Goal: Task Accomplishment & Management: Manage account settings

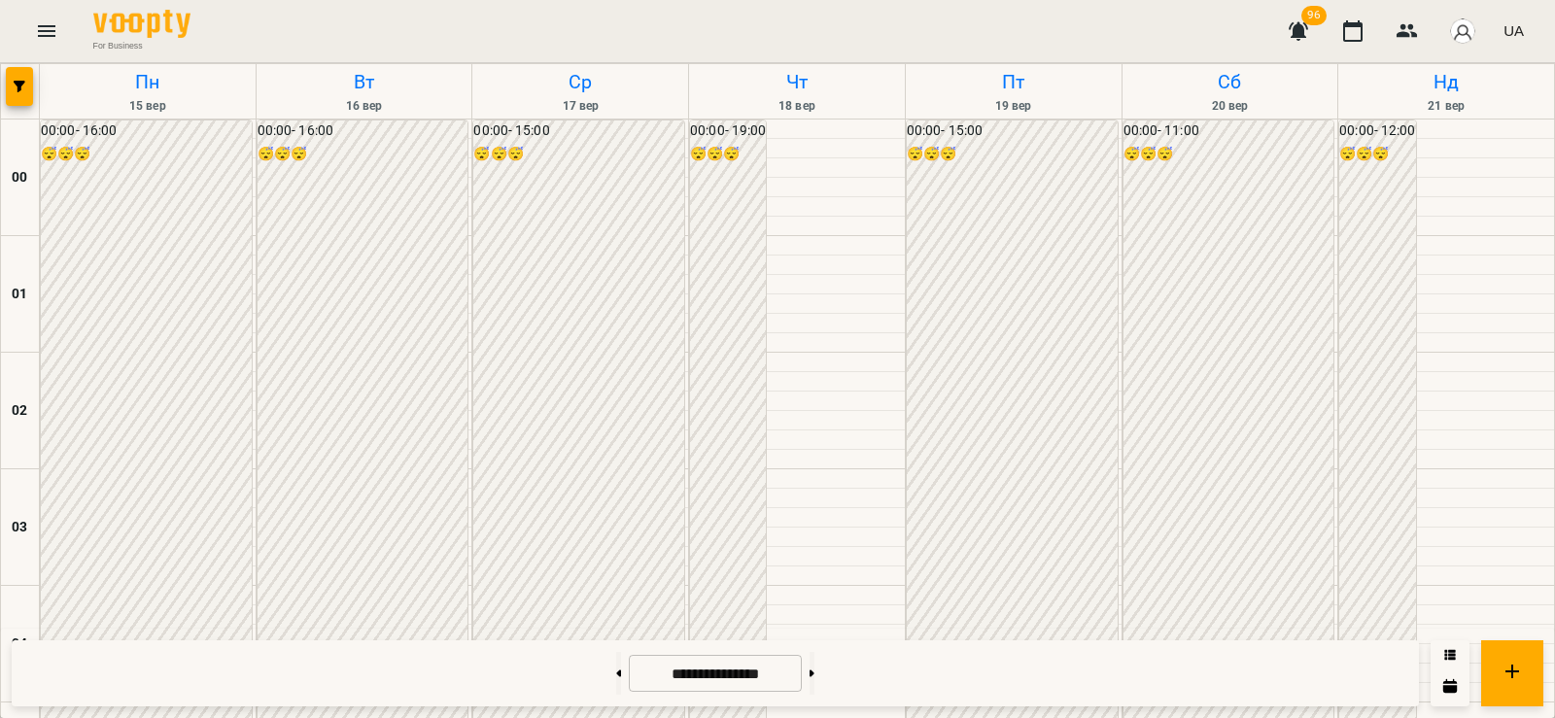
scroll to position [2288, 0]
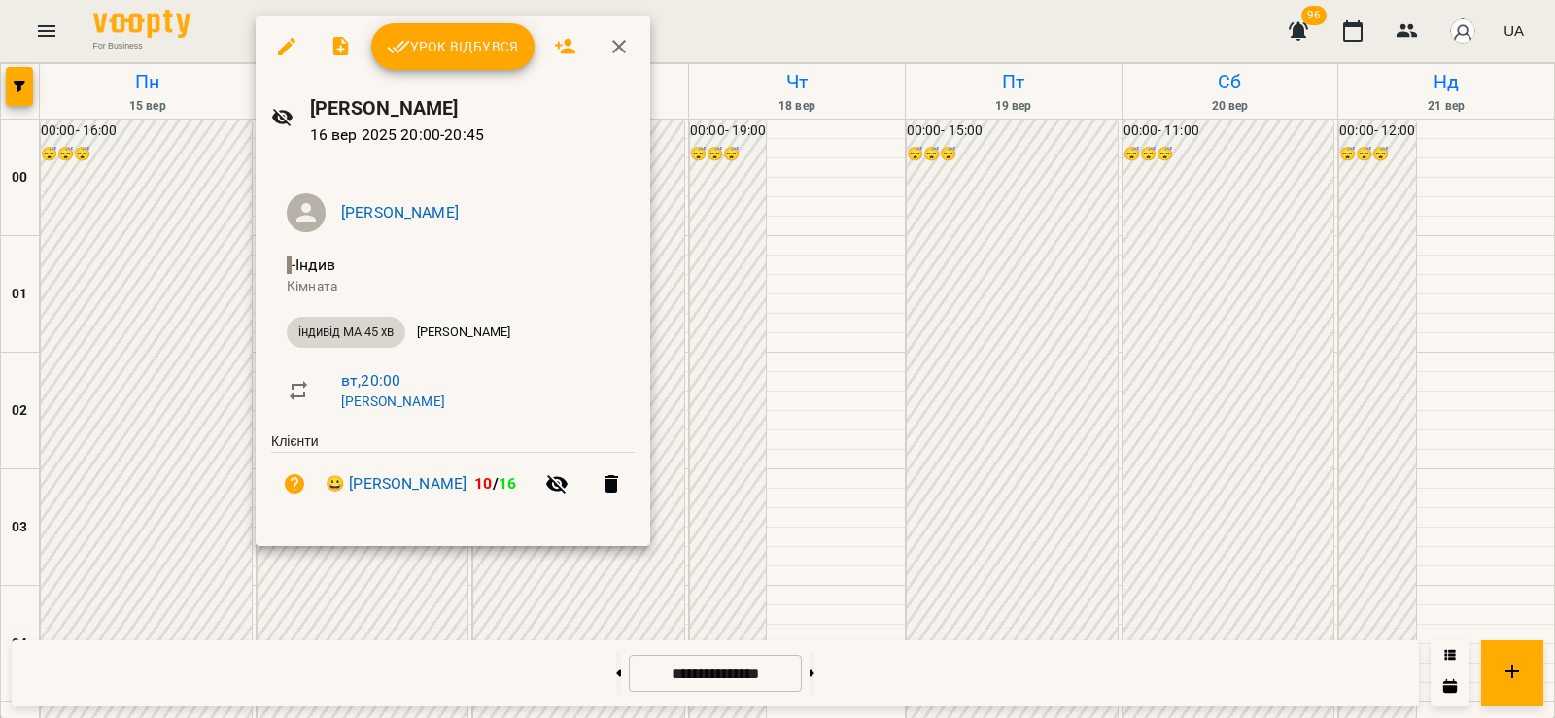
click at [444, 64] on button "Урок відбувся" at bounding box center [452, 46] width 163 height 47
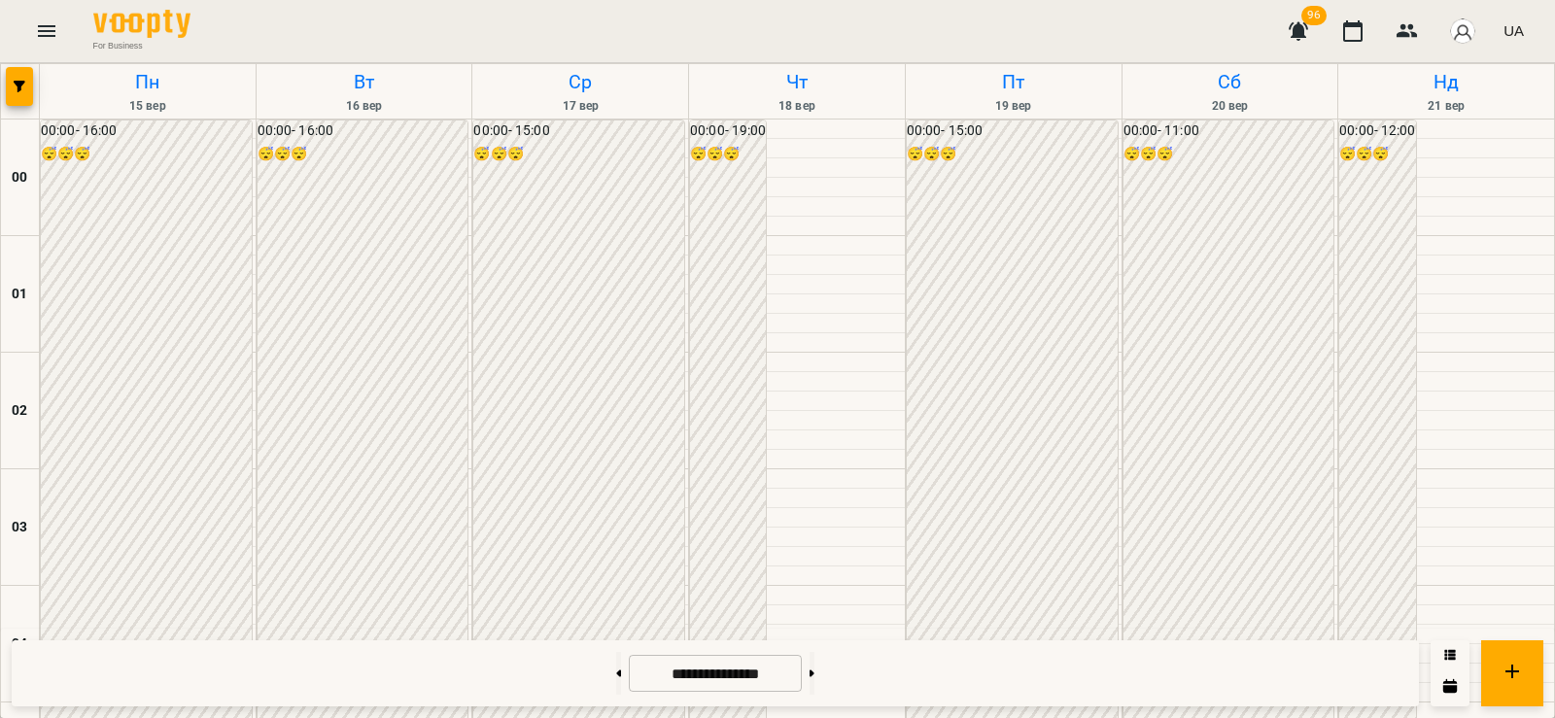
click at [1300, 31] on icon "button" at bounding box center [1298, 31] width 19 height 18
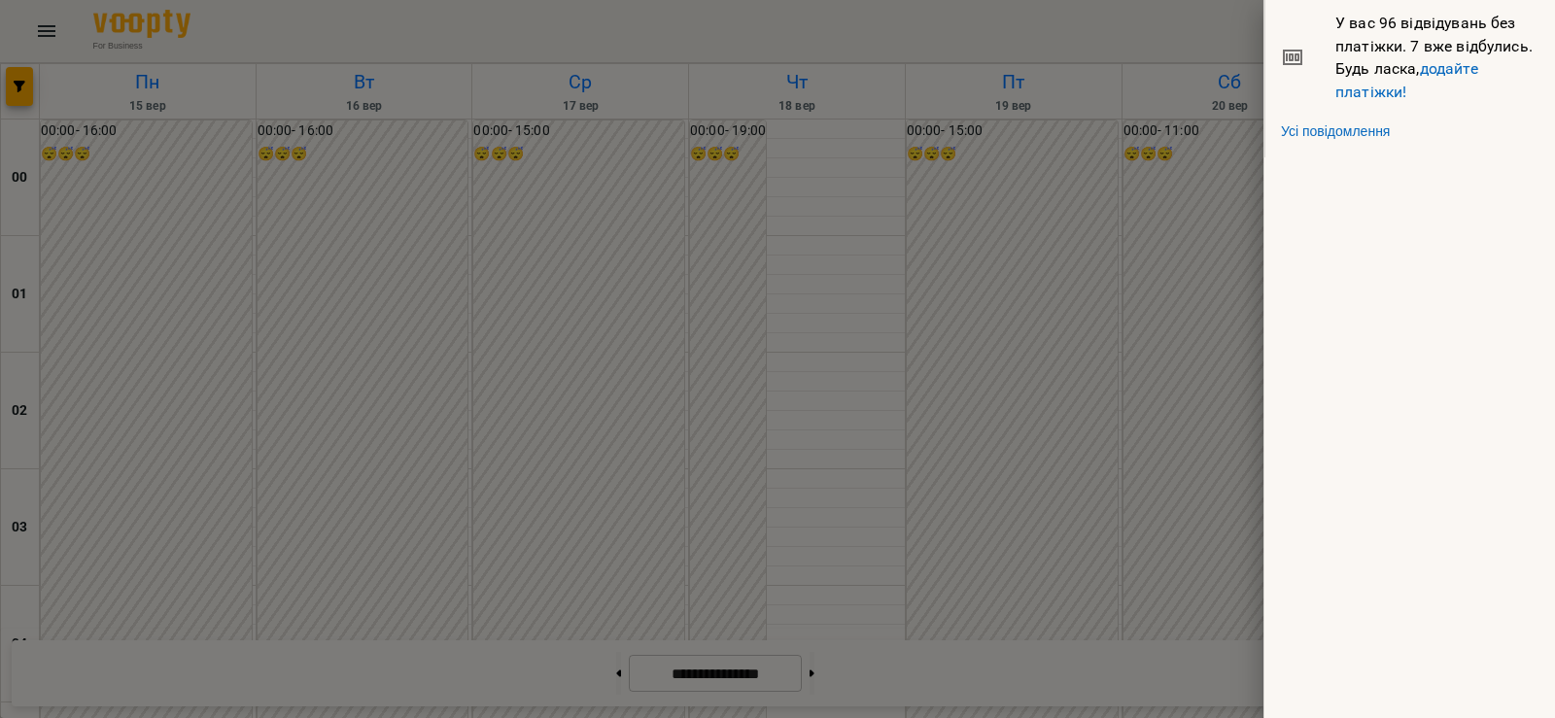
click at [1190, 198] on div at bounding box center [777, 359] width 1555 height 718
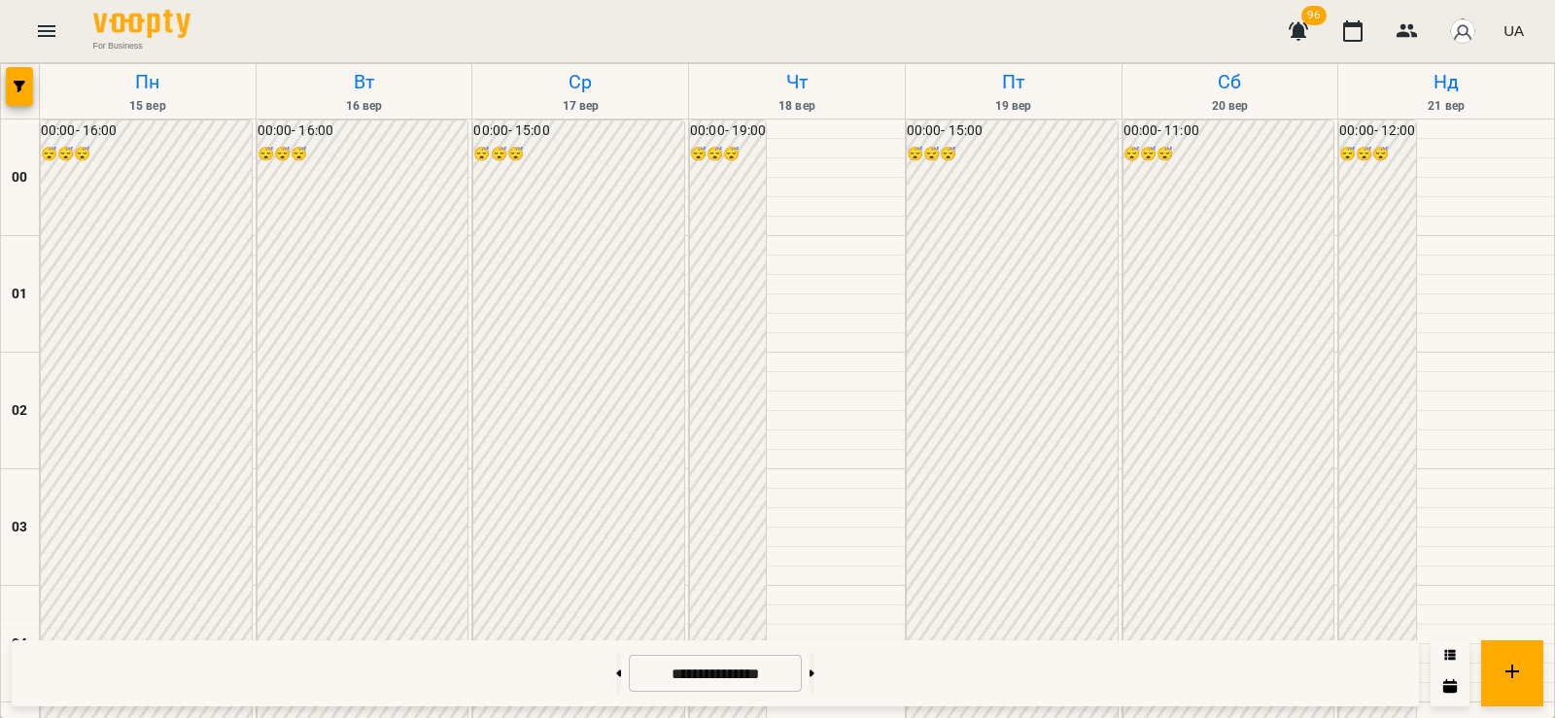
scroll to position [2062, 0]
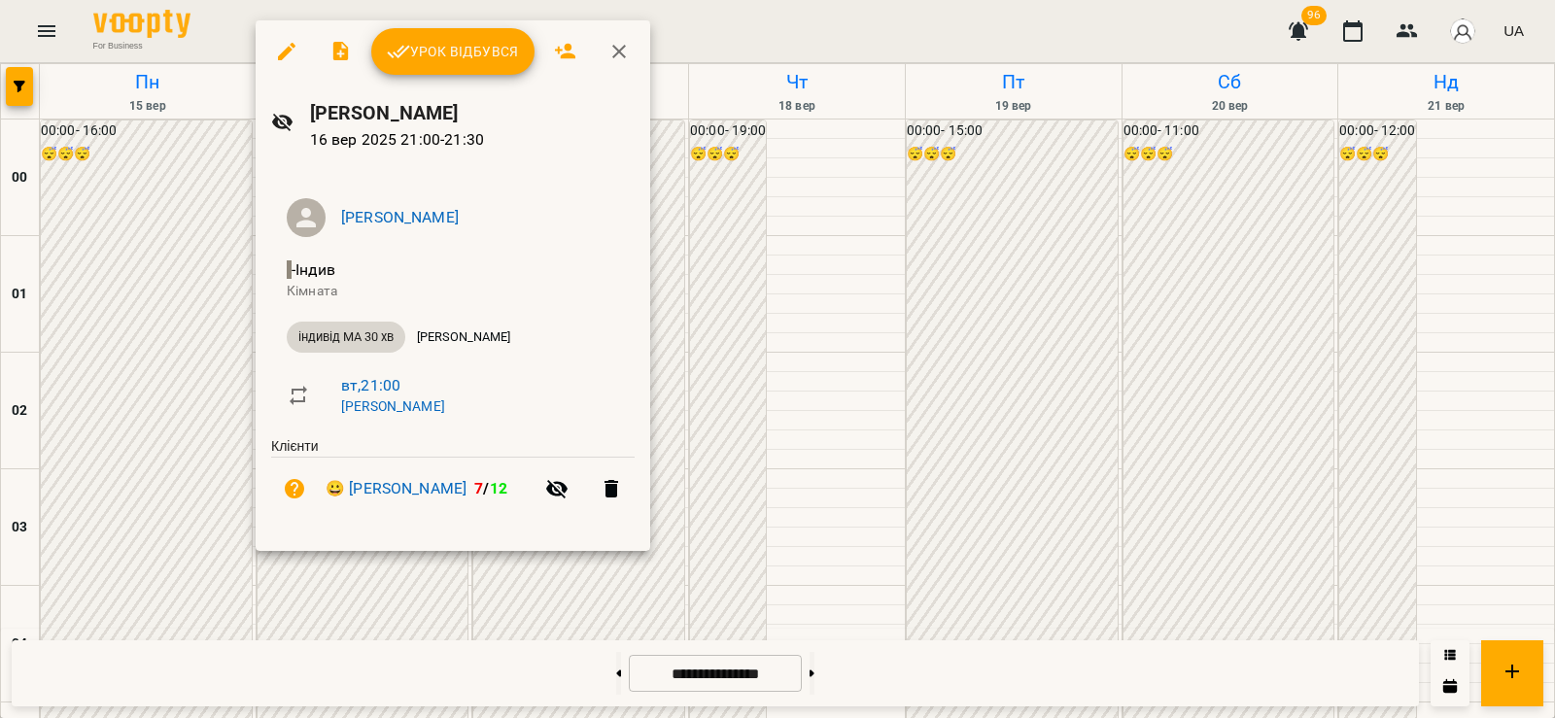
click at [151, 446] on div at bounding box center [777, 359] width 1555 height 718
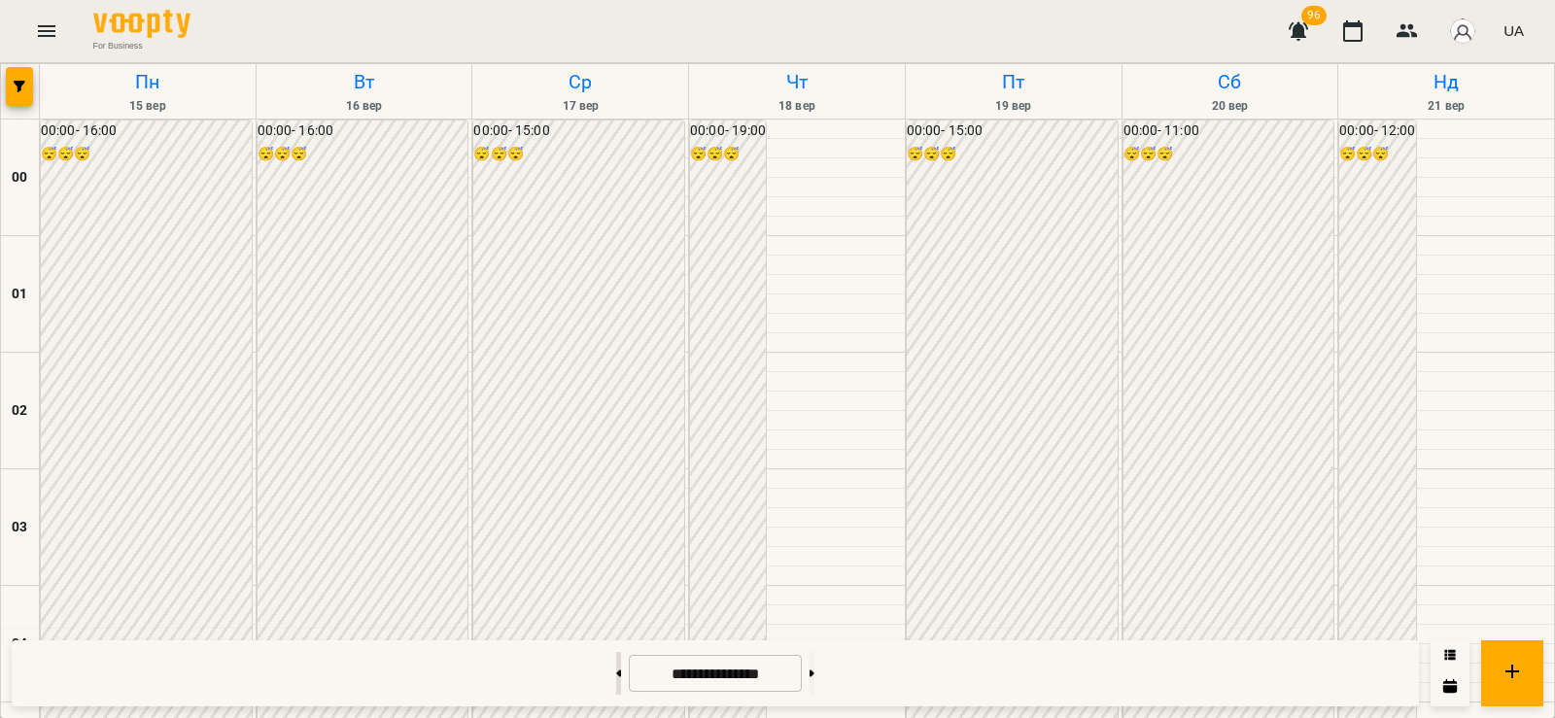
click at [616, 668] on button at bounding box center [618, 673] width 5 height 43
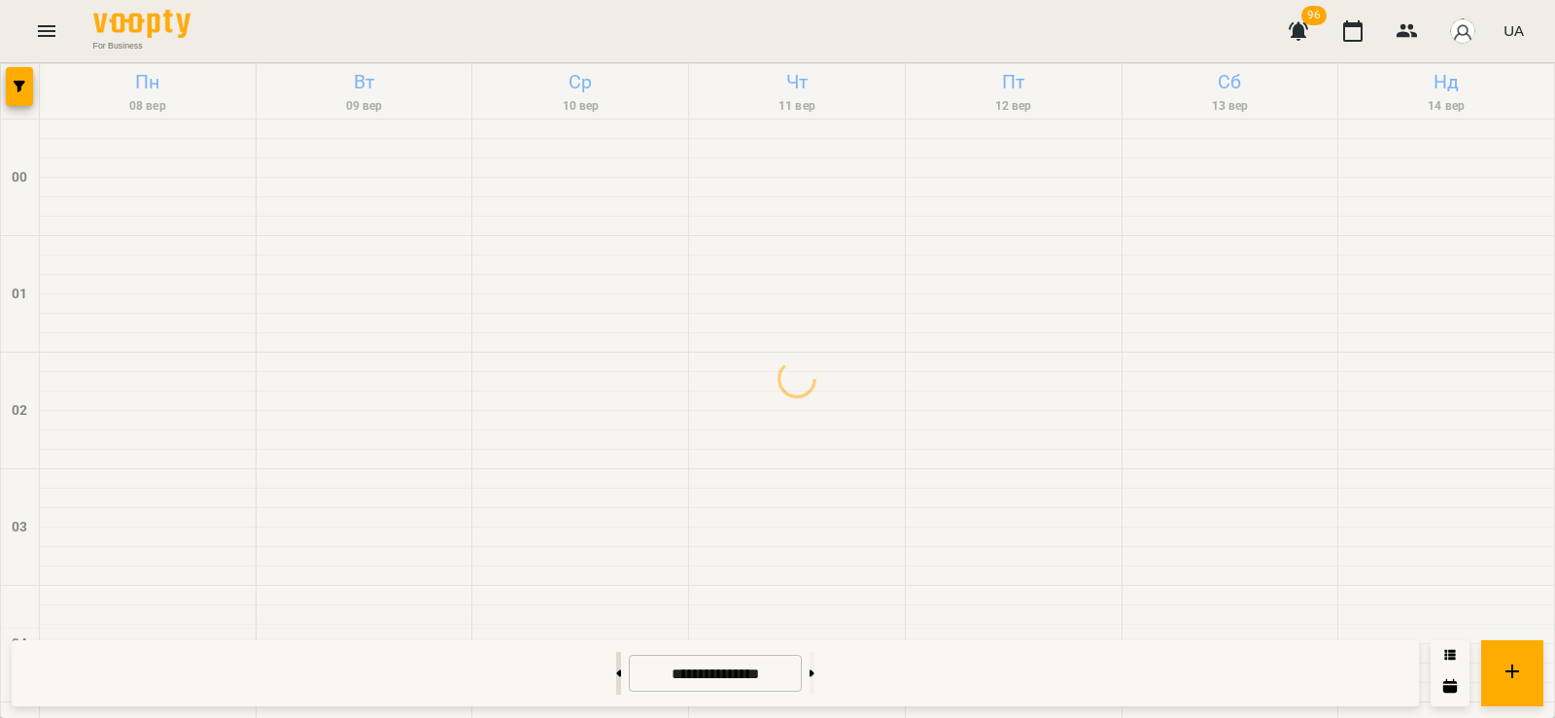
click at [616, 672] on button at bounding box center [618, 673] width 5 height 43
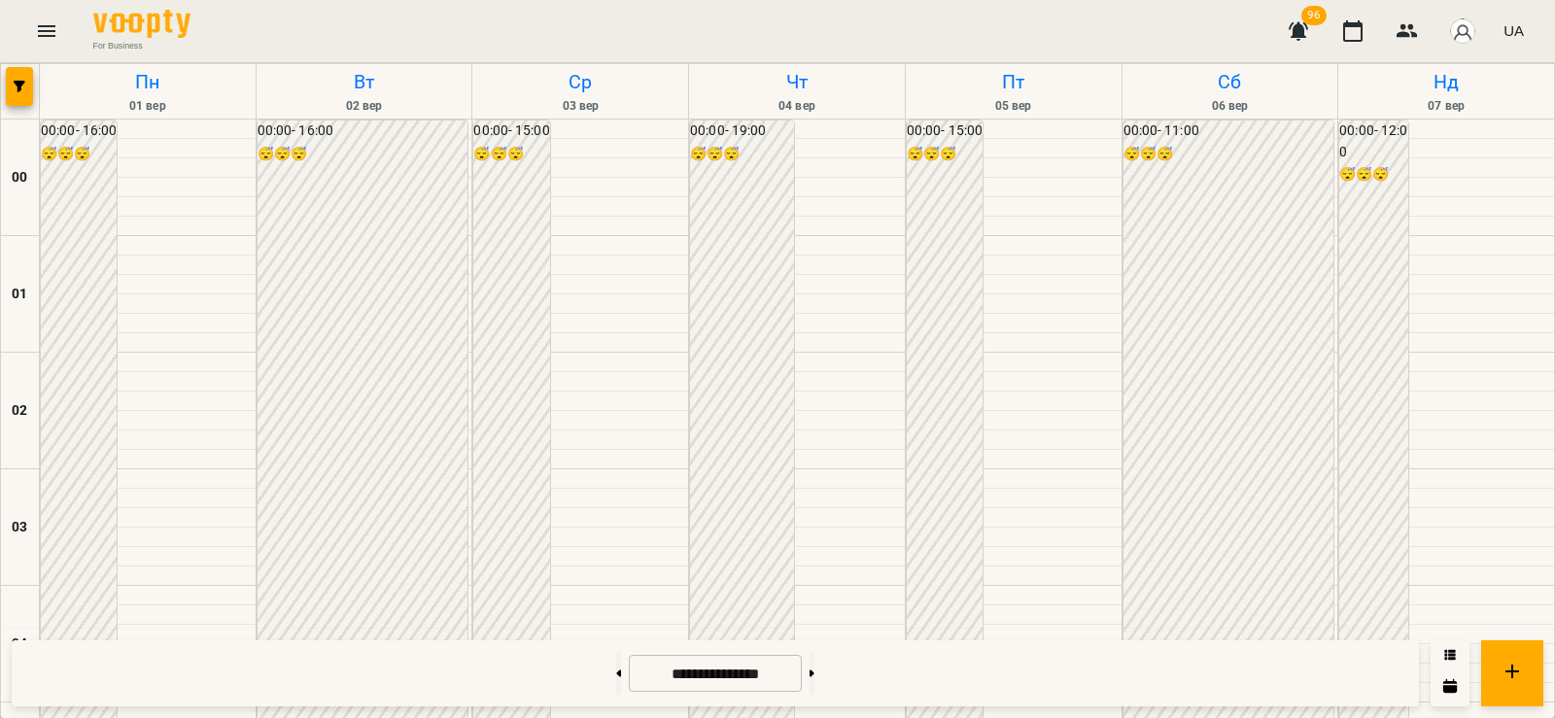
scroll to position [1154, 0]
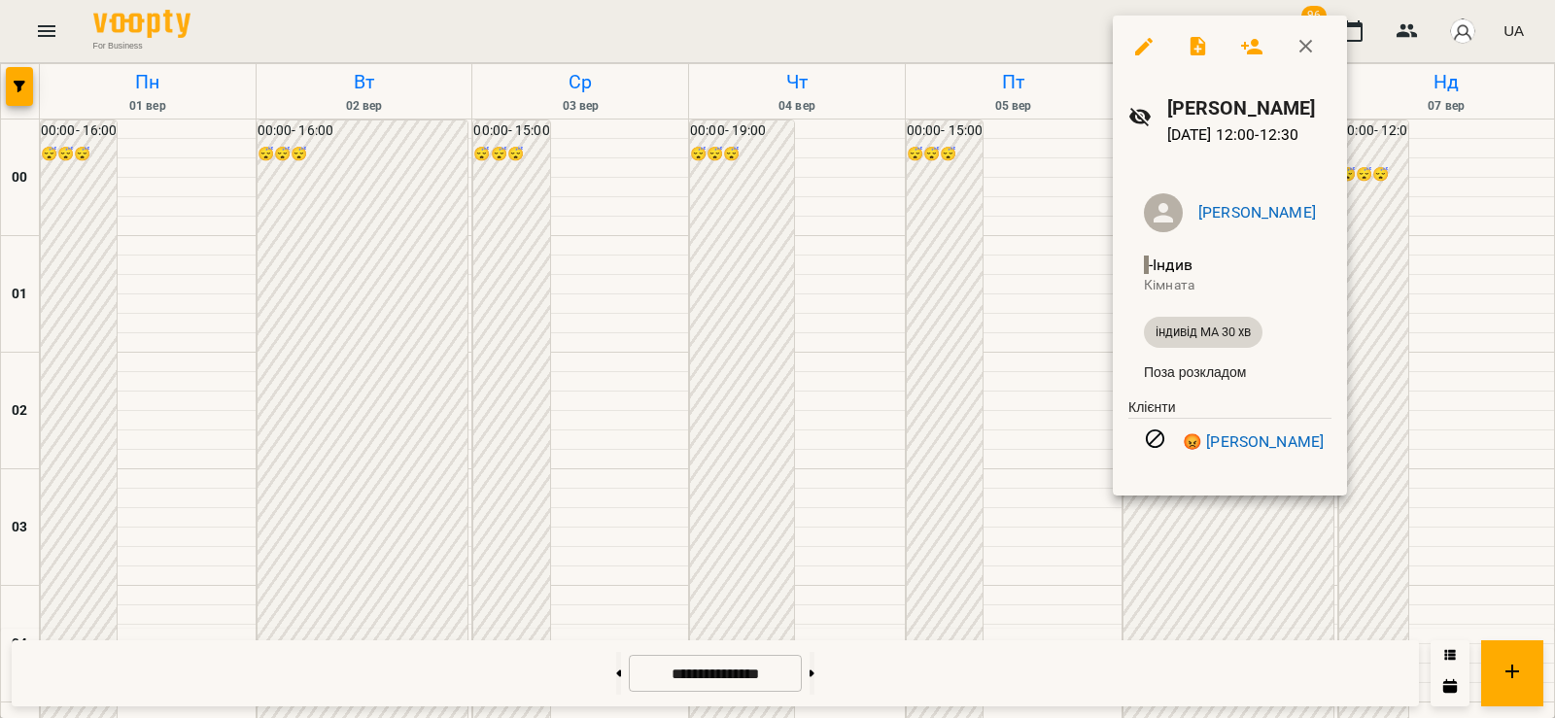
click at [1418, 544] on div at bounding box center [777, 359] width 1555 height 718
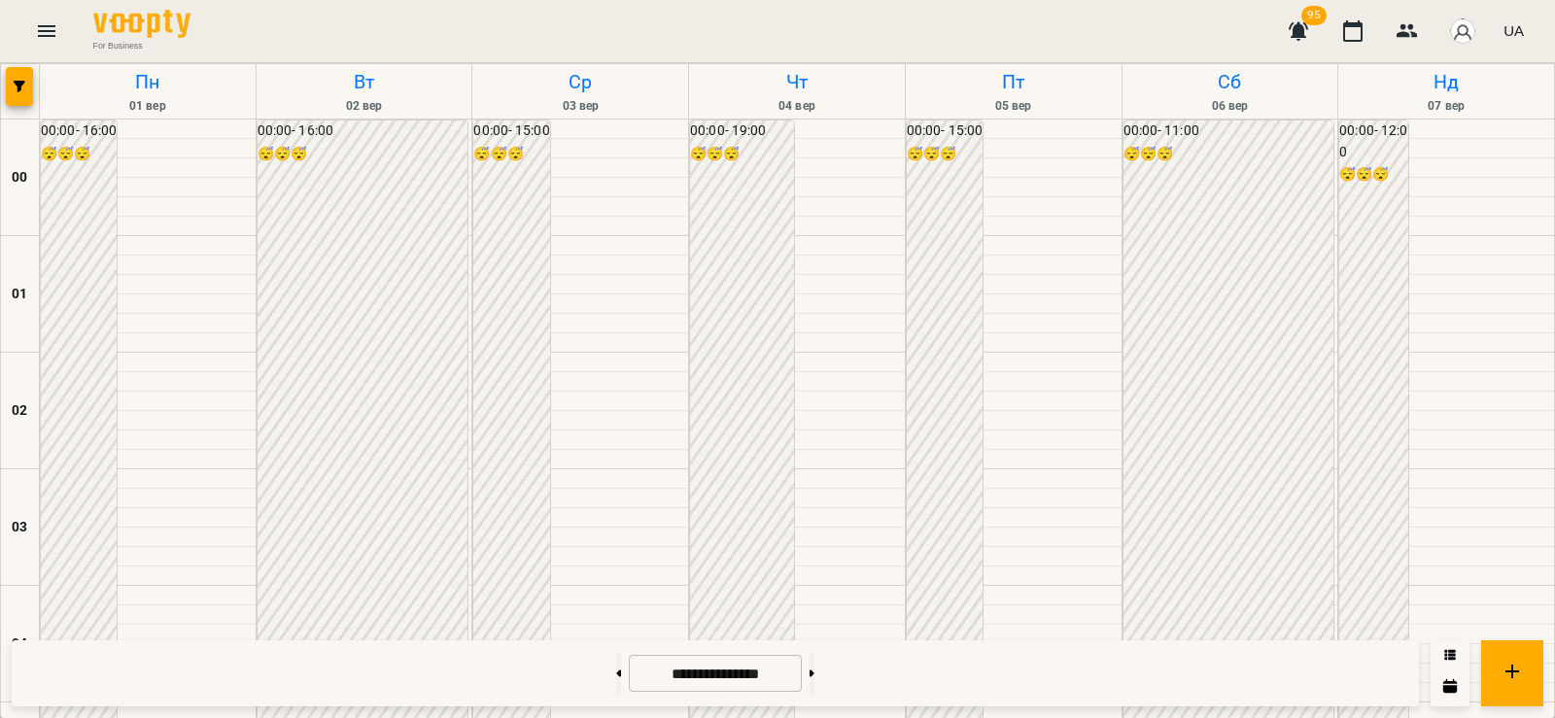
scroll to position [2062, 0]
click at [815, 673] on button at bounding box center [812, 673] width 5 height 43
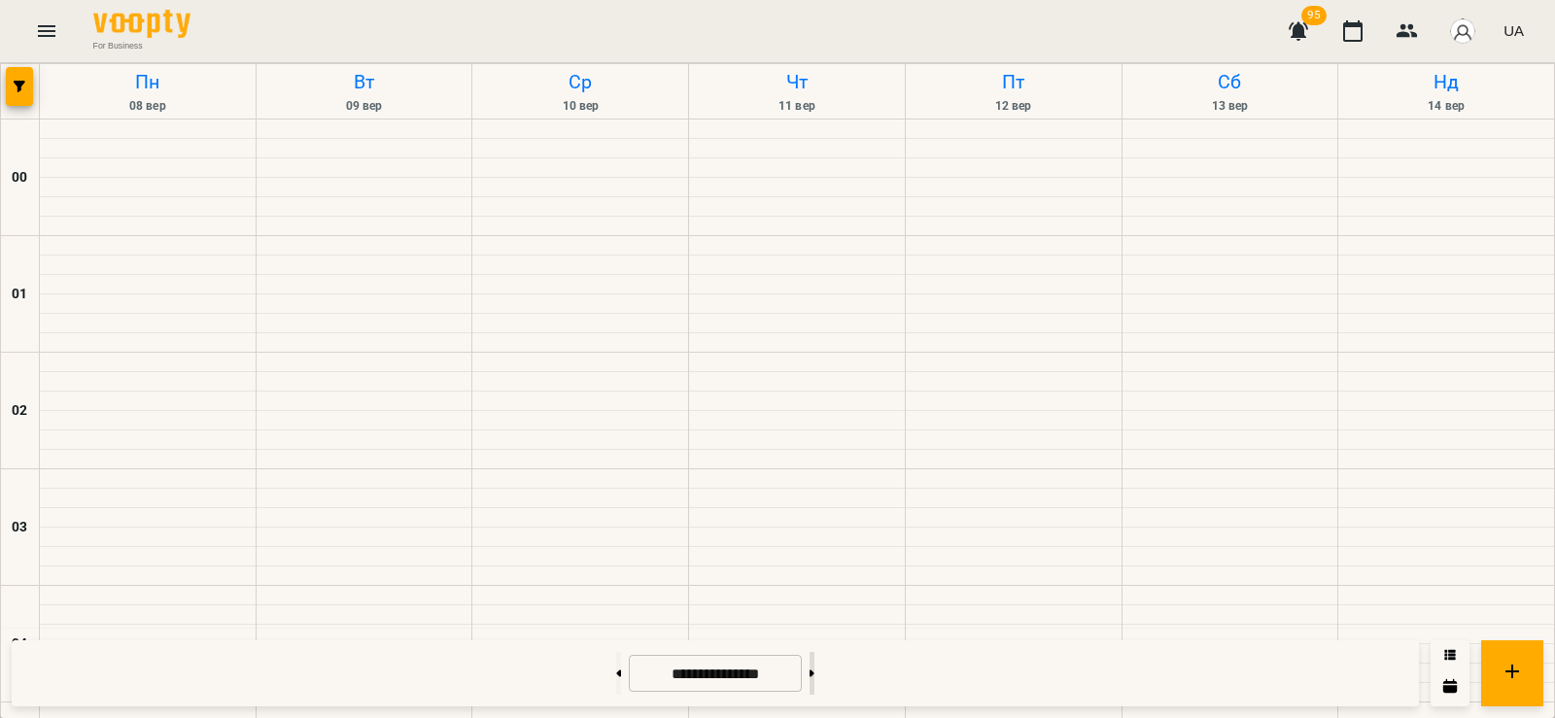
click at [815, 673] on icon at bounding box center [812, 674] width 5 height 8
type input "**********"
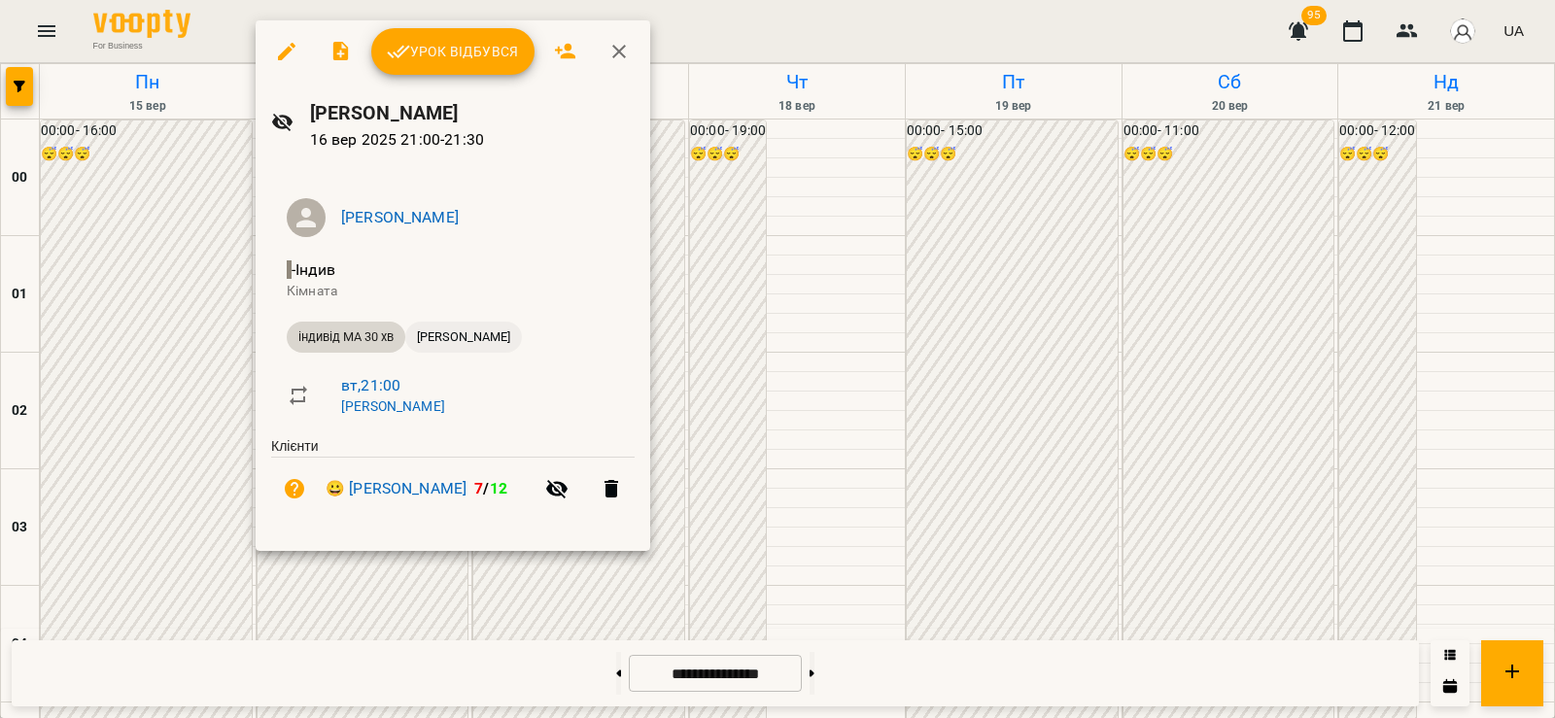
click at [454, 332] on span "[PERSON_NAME]" at bounding box center [463, 337] width 117 height 17
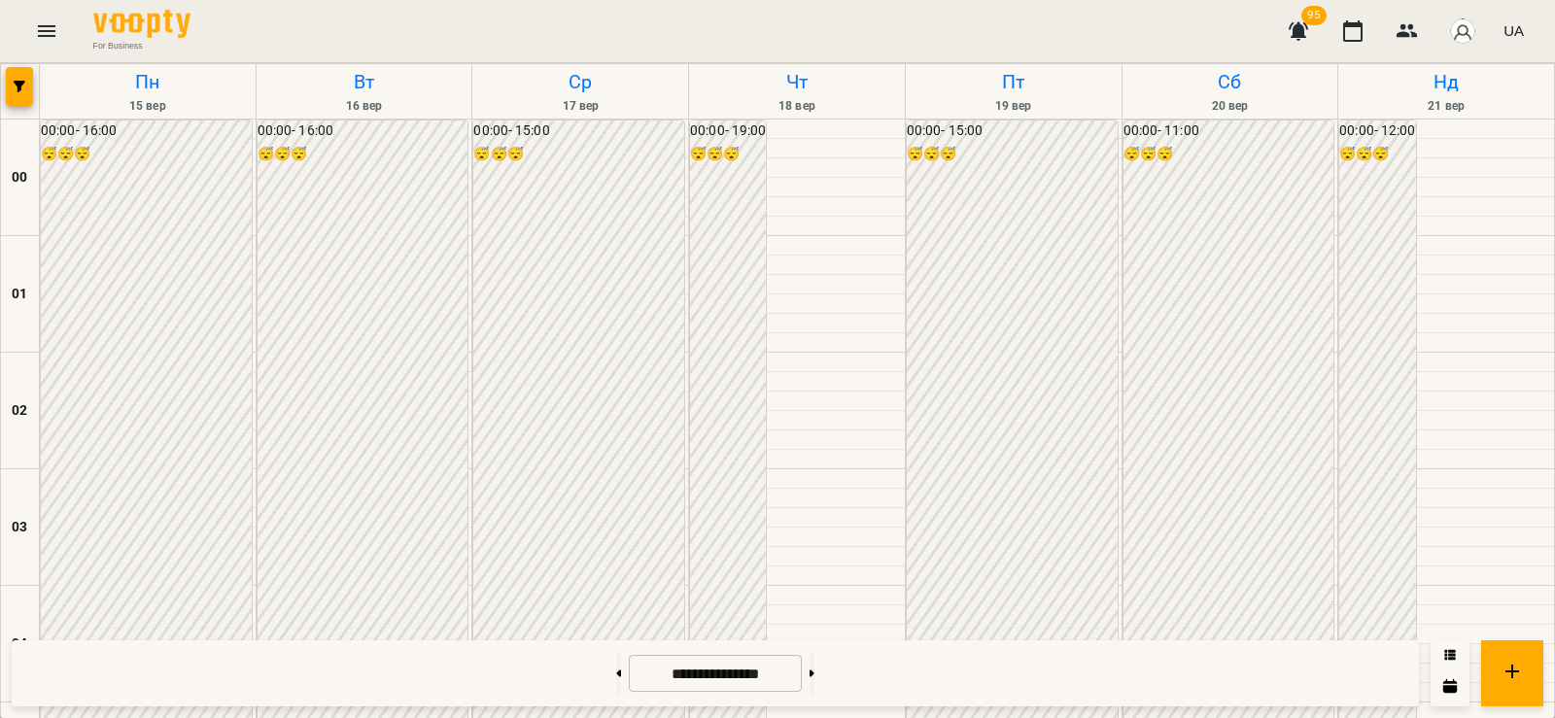
scroll to position [2268, 0]
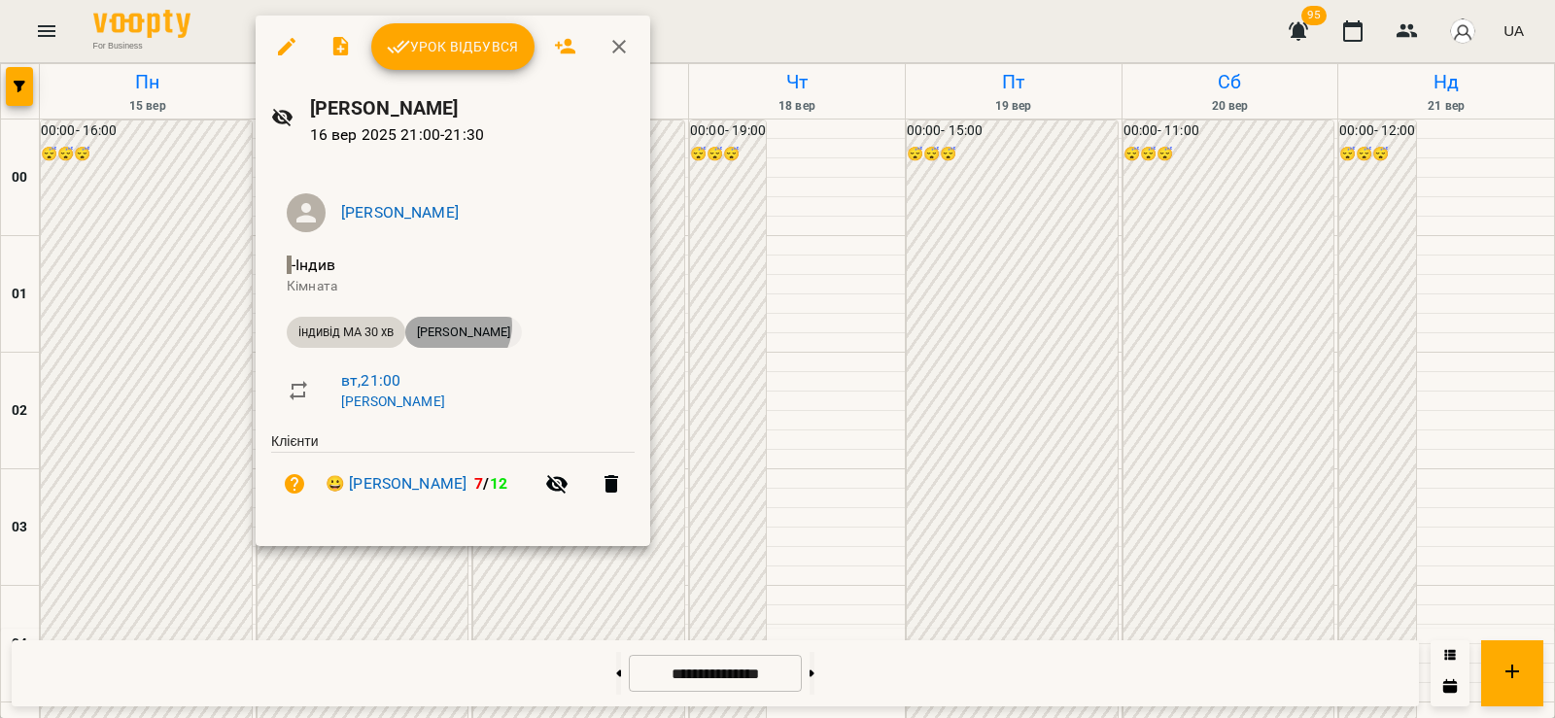
click at [459, 326] on span "[PERSON_NAME]" at bounding box center [463, 332] width 117 height 17
